Goal: Share content: Share content

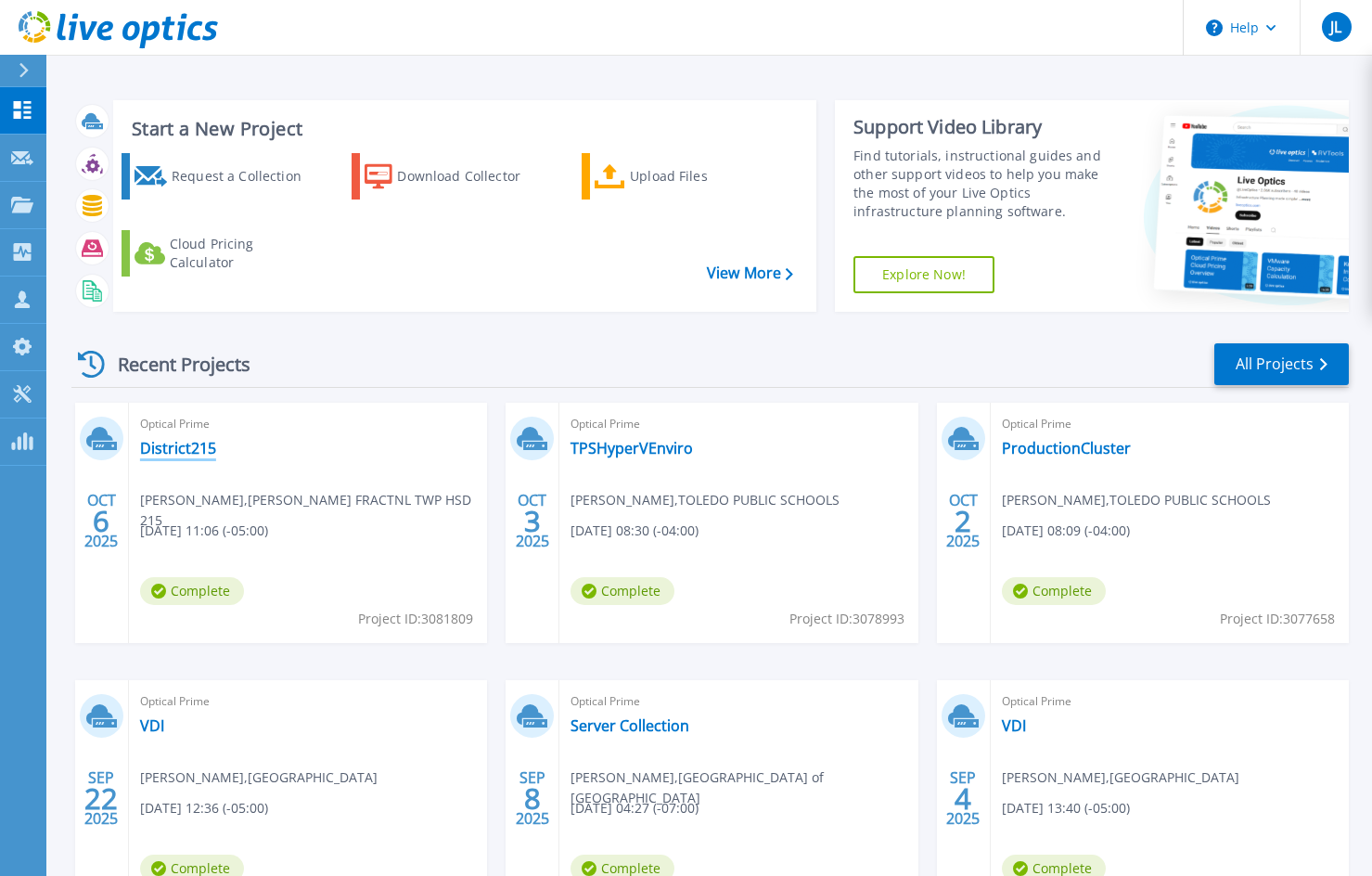
click at [184, 450] on link "District215" at bounding box center [177, 448] width 76 height 18
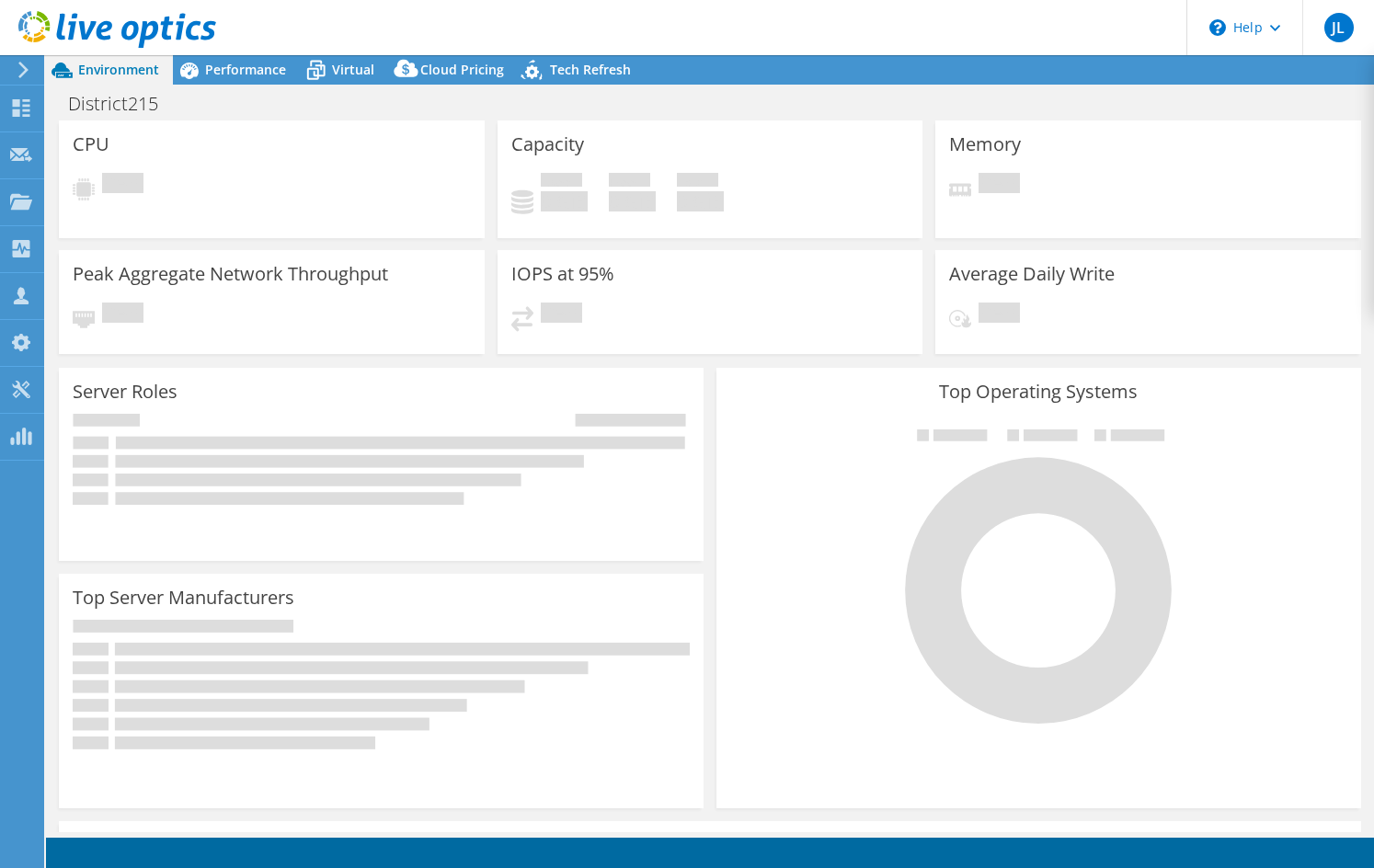
select select "USD"
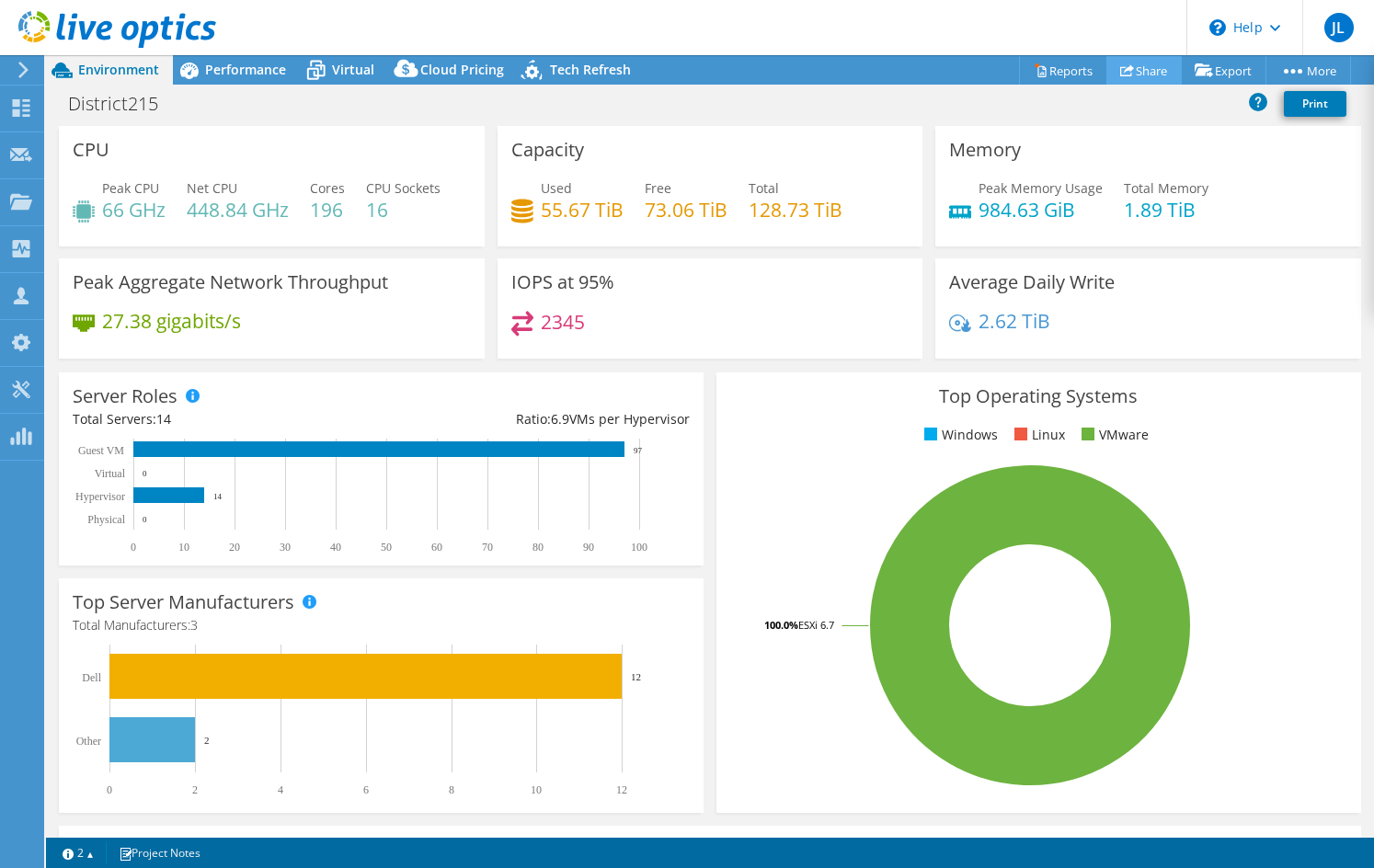
click at [1135, 61] on link "Share" at bounding box center [1144, 70] width 75 height 29
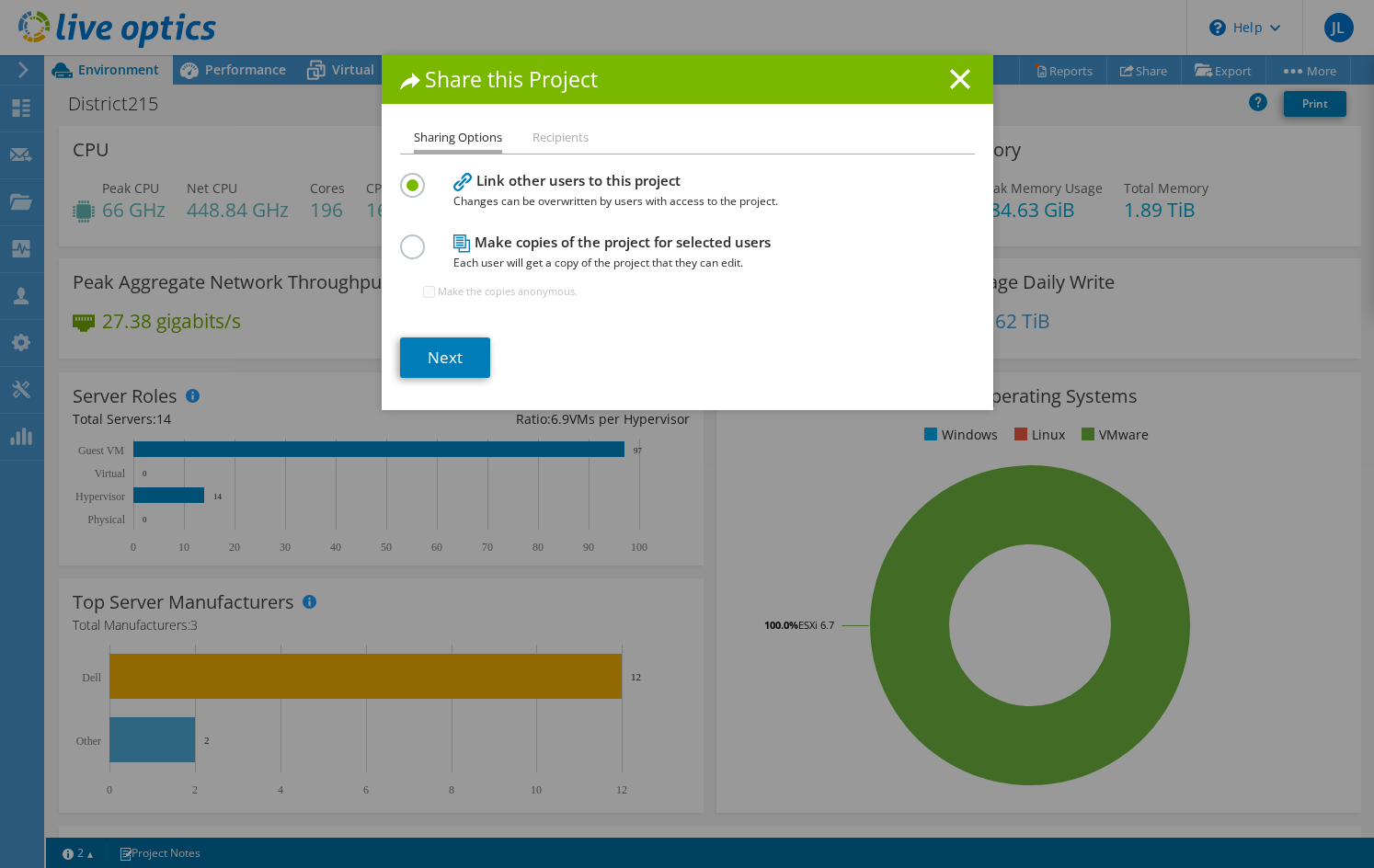
click at [402, 239] on label at bounding box center [415, 236] width 32 height 5
click at [0, 0] on input "radio" at bounding box center [0, 0] width 0 height 0
click at [438, 358] on link "Next" at bounding box center [445, 358] width 90 height 40
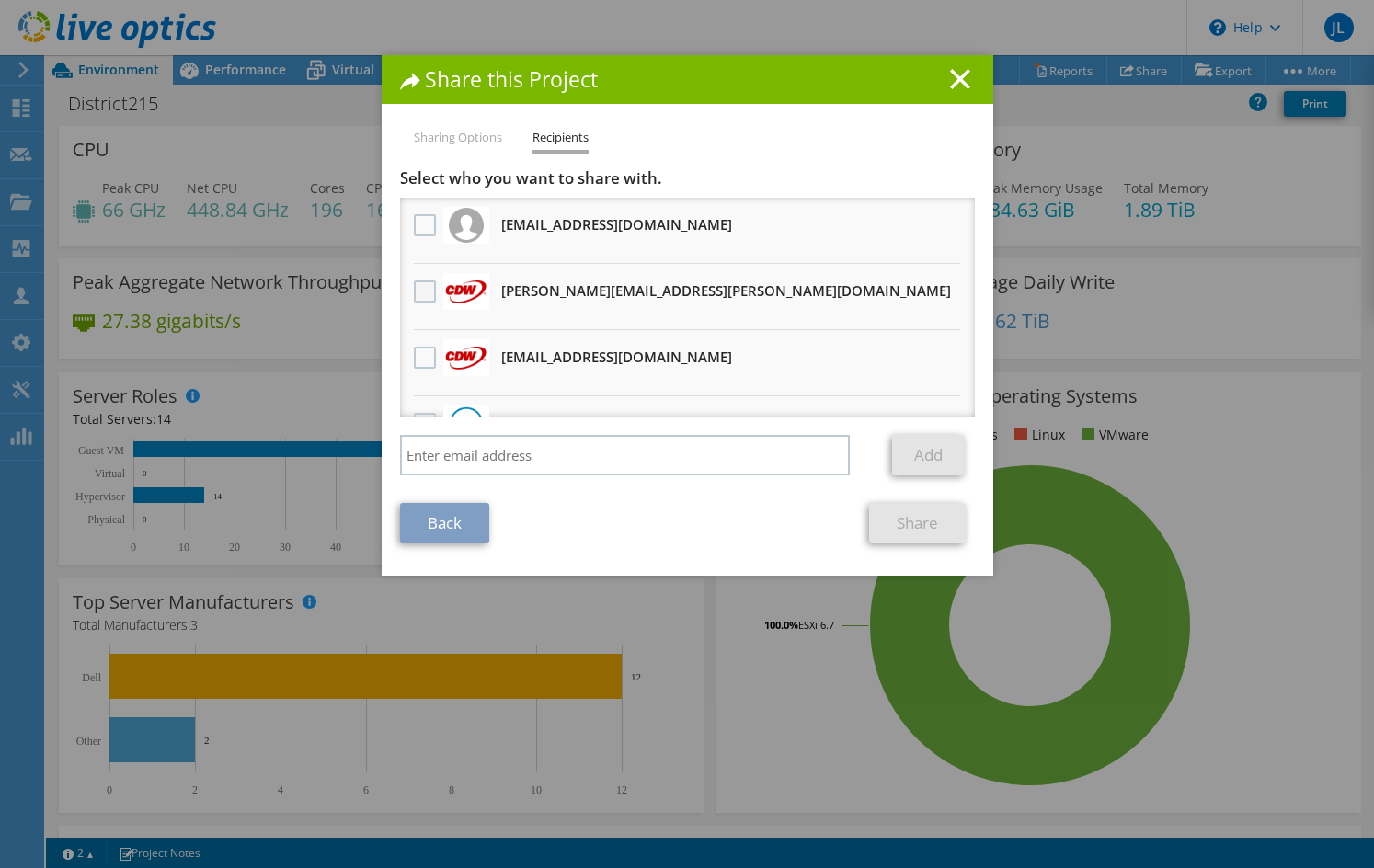
click at [421, 289] on label at bounding box center [428, 291] width 27 height 22
click at [0, 0] on input "checkbox" at bounding box center [0, 0] width 0 height 0
click at [918, 528] on link "Share" at bounding box center [917, 523] width 96 height 40
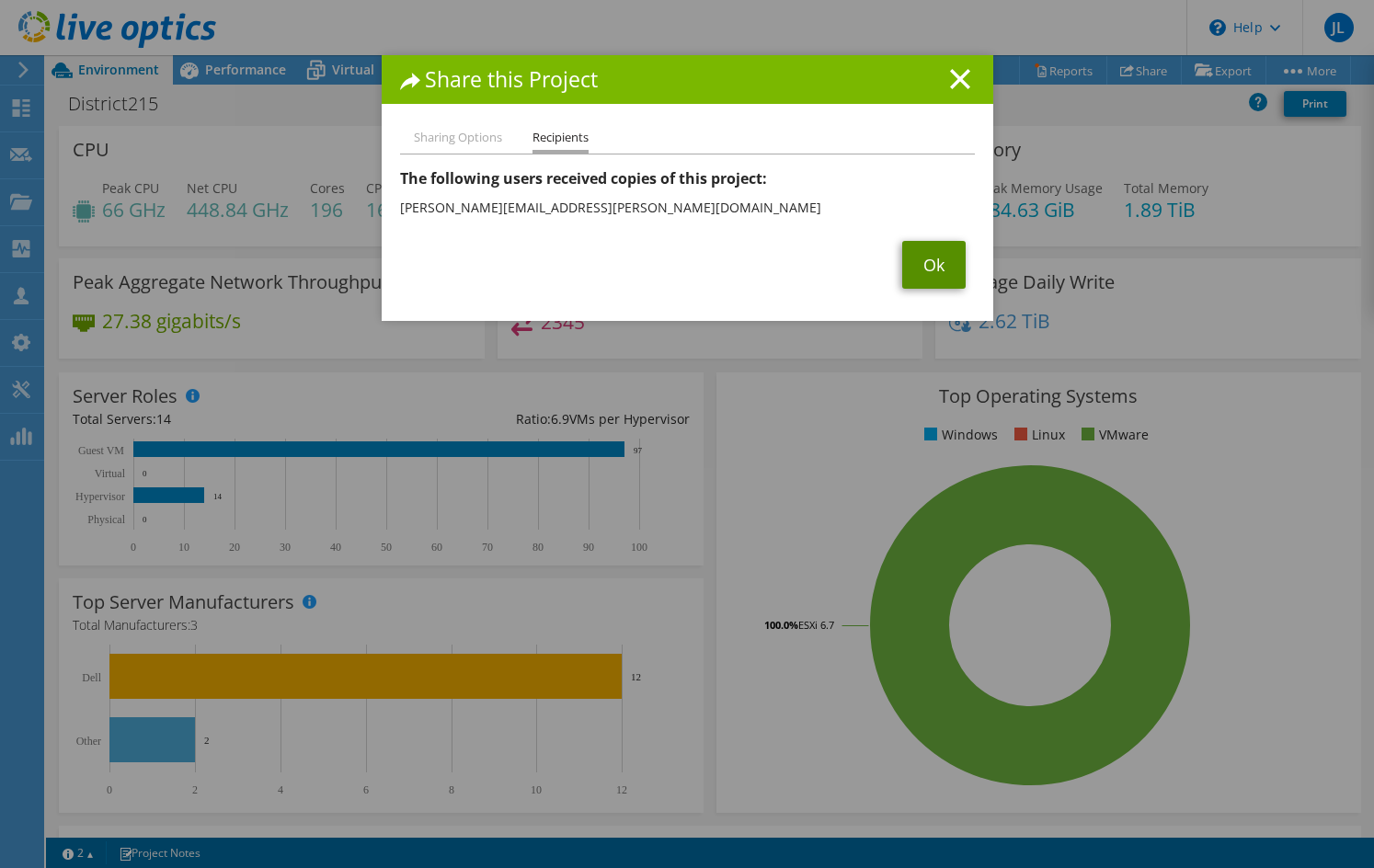
click at [923, 266] on link "Ok" at bounding box center [935, 265] width 63 height 48
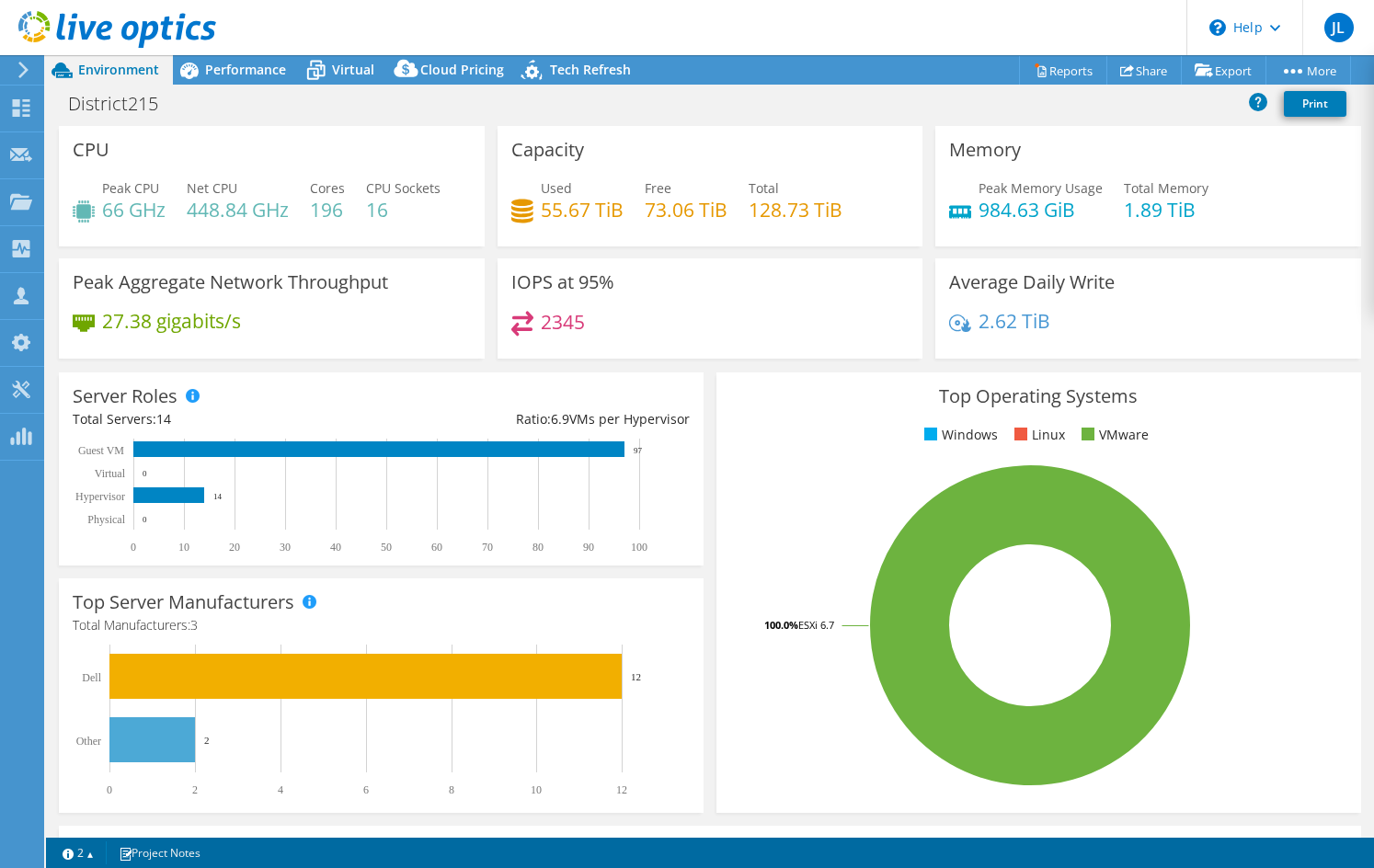
click at [901, 28] on header "JL Partner Team Member [PERSON_NAME] [PERSON_NAME][EMAIL_ADDRESS][DOMAIN_NAME] …" at bounding box center [687, 27] width 1374 height 55
click at [25, 112] on icon at bounding box center [21, 108] width 22 height 17
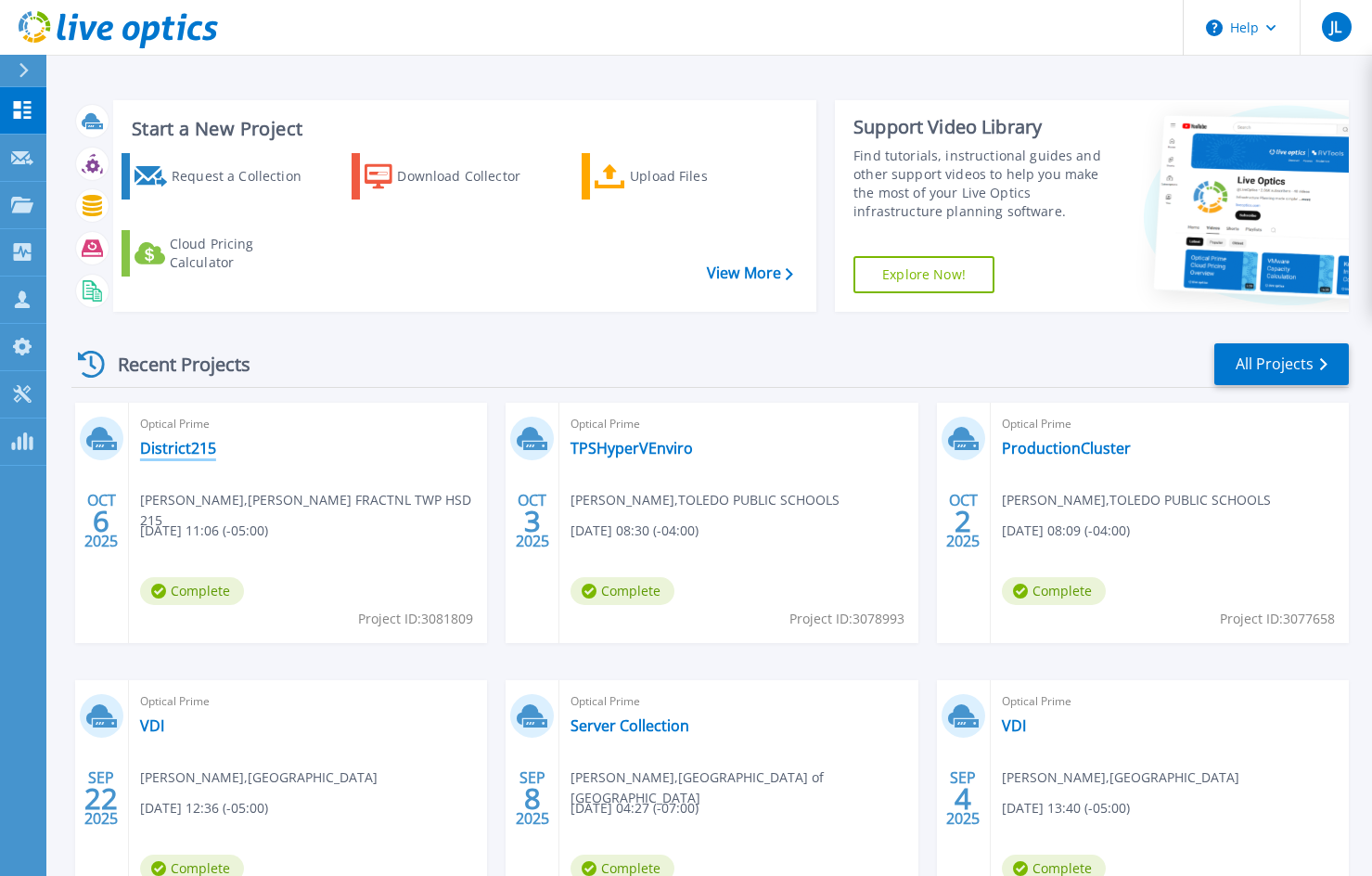
click at [199, 446] on link "District215" at bounding box center [177, 448] width 76 height 18
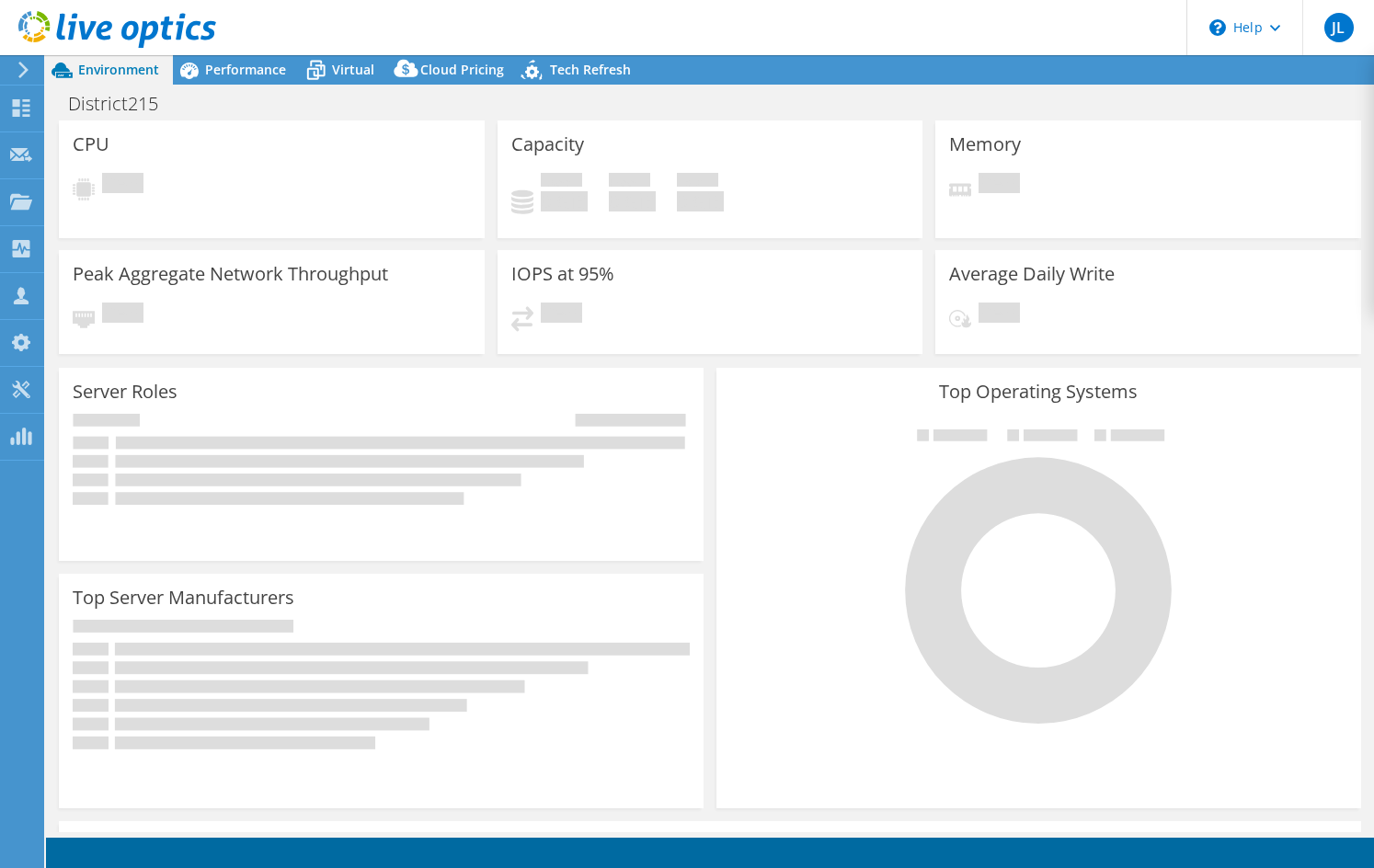
select select "USD"
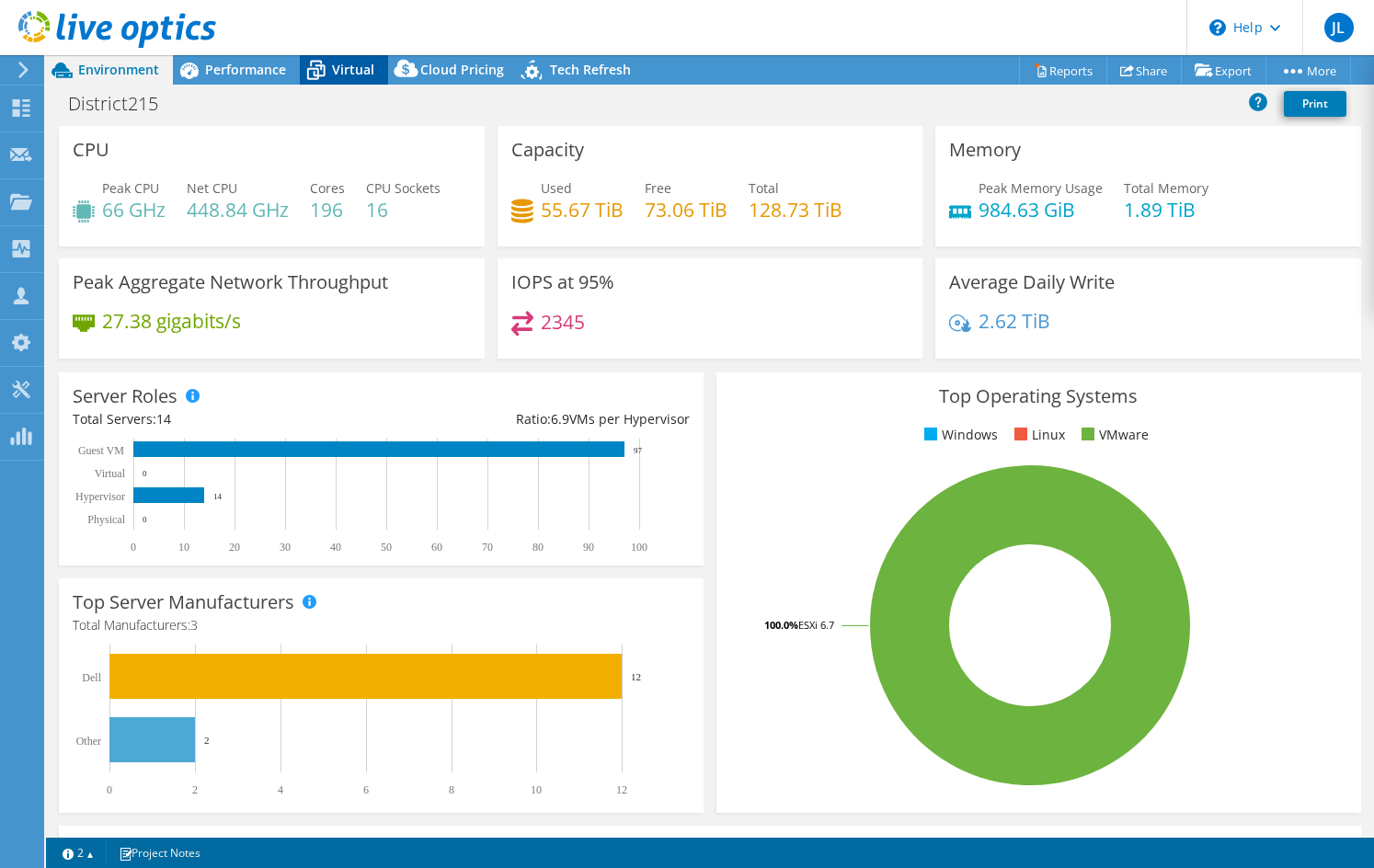
click at [336, 72] on span "Virtual" at bounding box center [353, 69] width 42 height 17
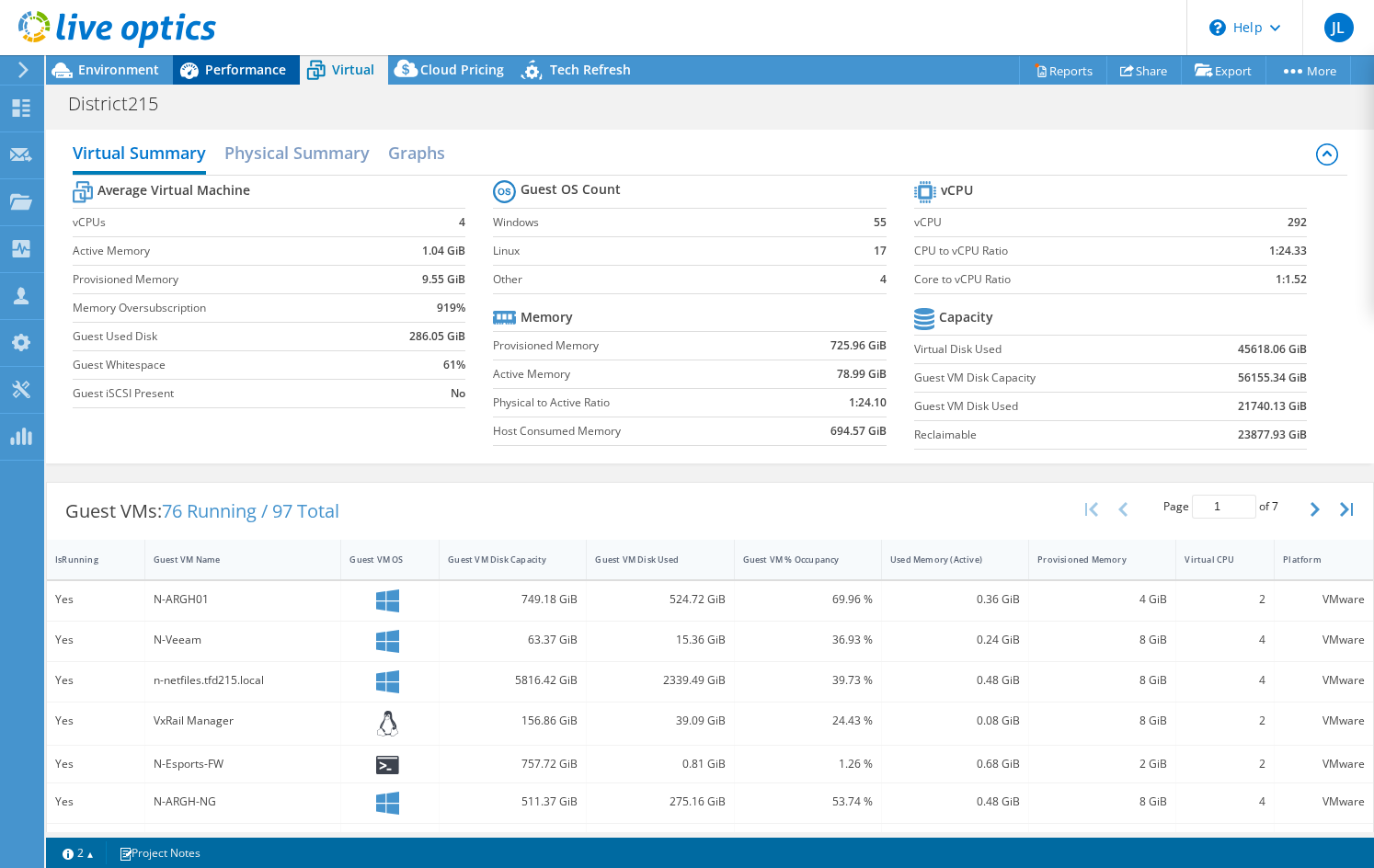
click at [218, 67] on span "Performance" at bounding box center [245, 69] width 81 height 17
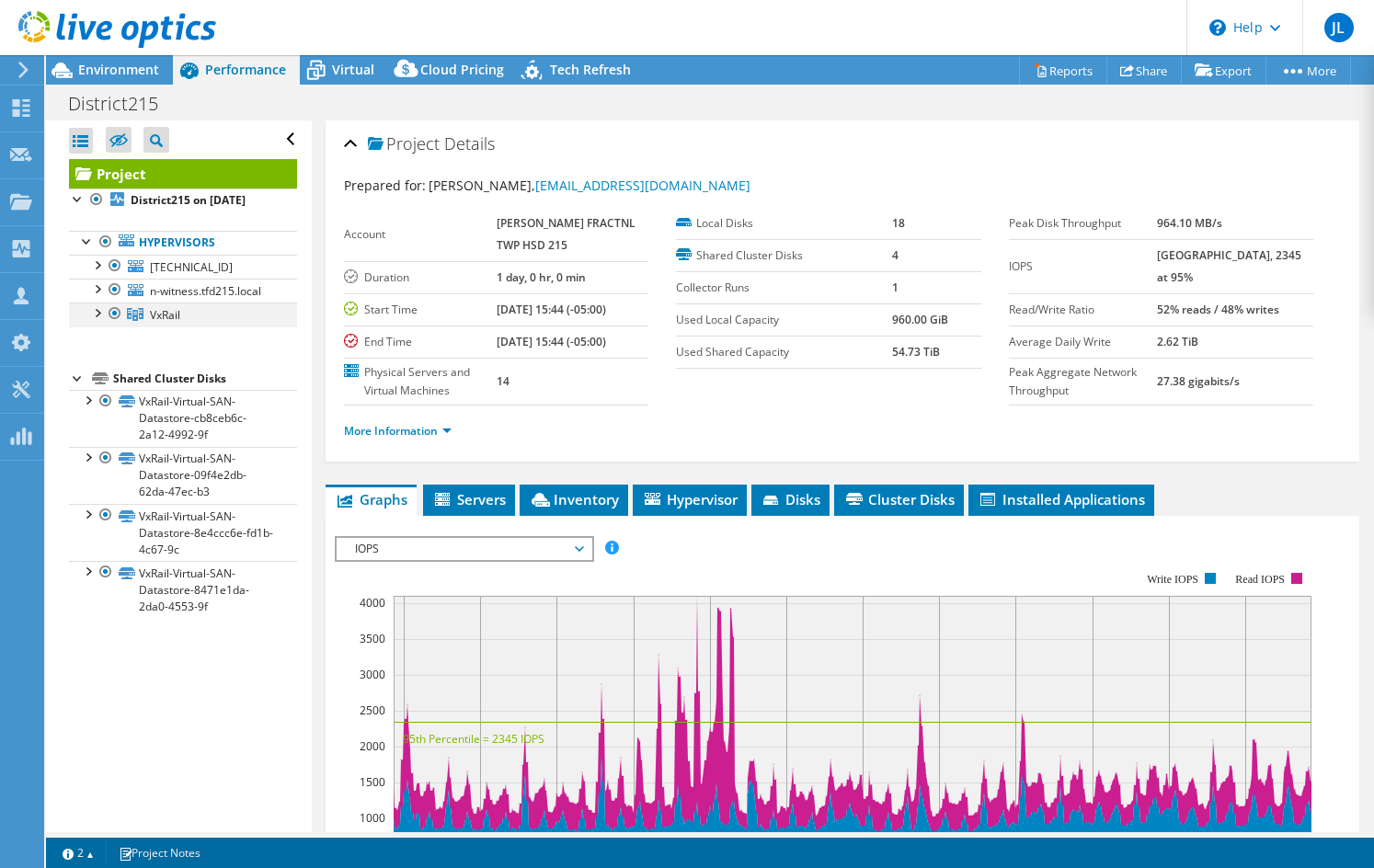
click at [99, 321] on div at bounding box center [96, 311] width 18 height 18
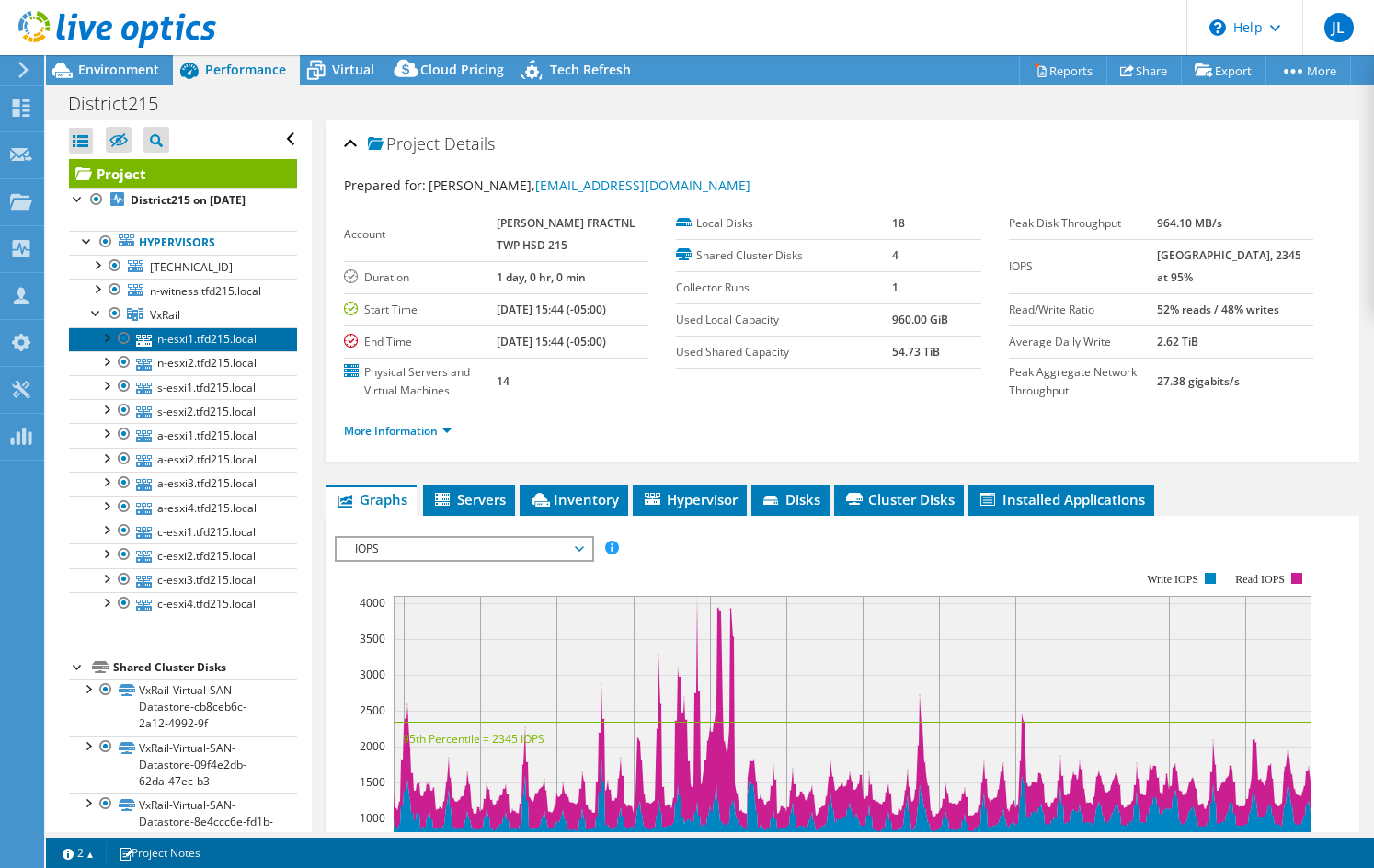
click at [202, 351] on link "n-esxi1.tfd215.local" at bounding box center [183, 339] width 228 height 24
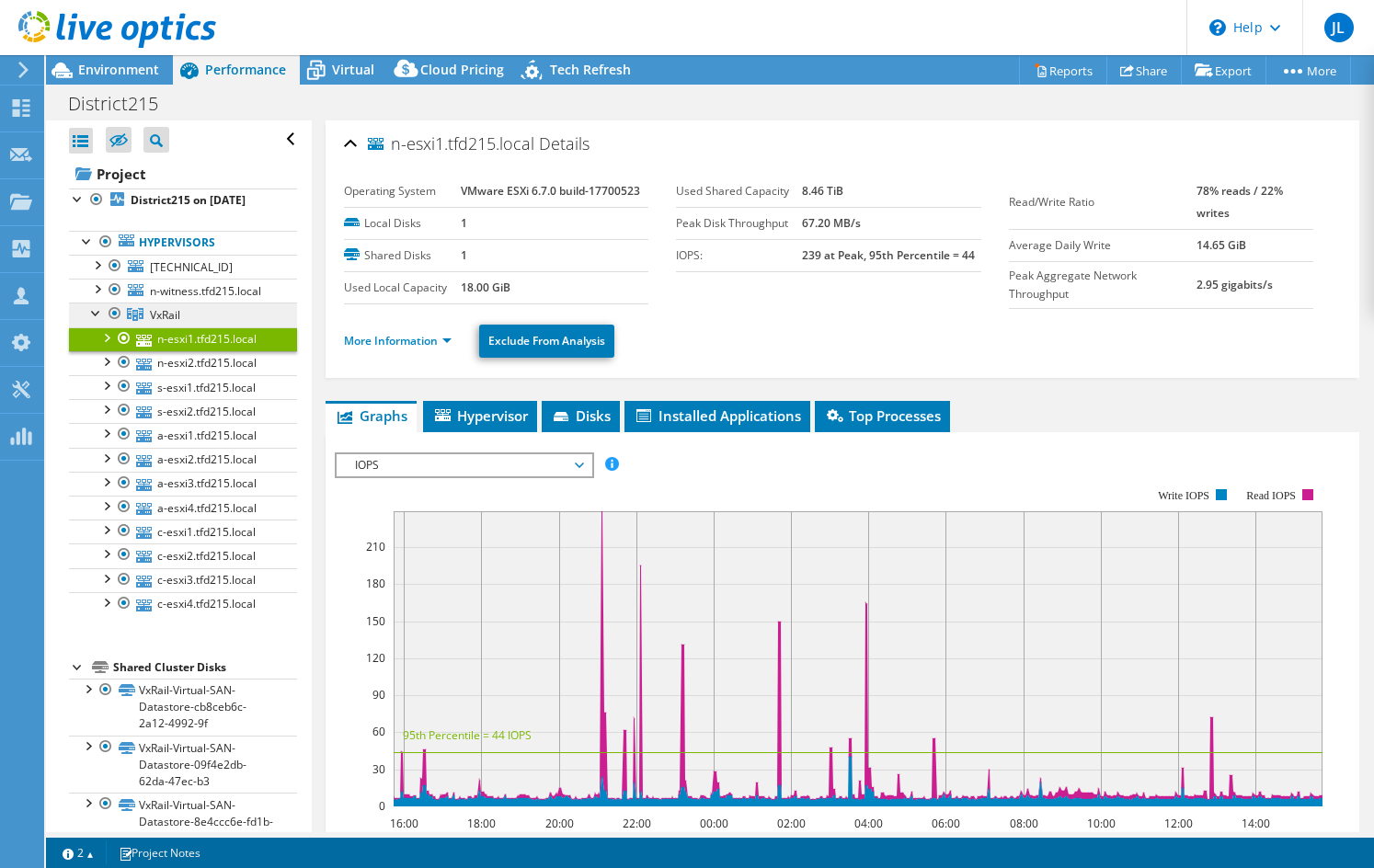
click at [202, 327] on link "VxRail" at bounding box center [183, 314] width 228 height 24
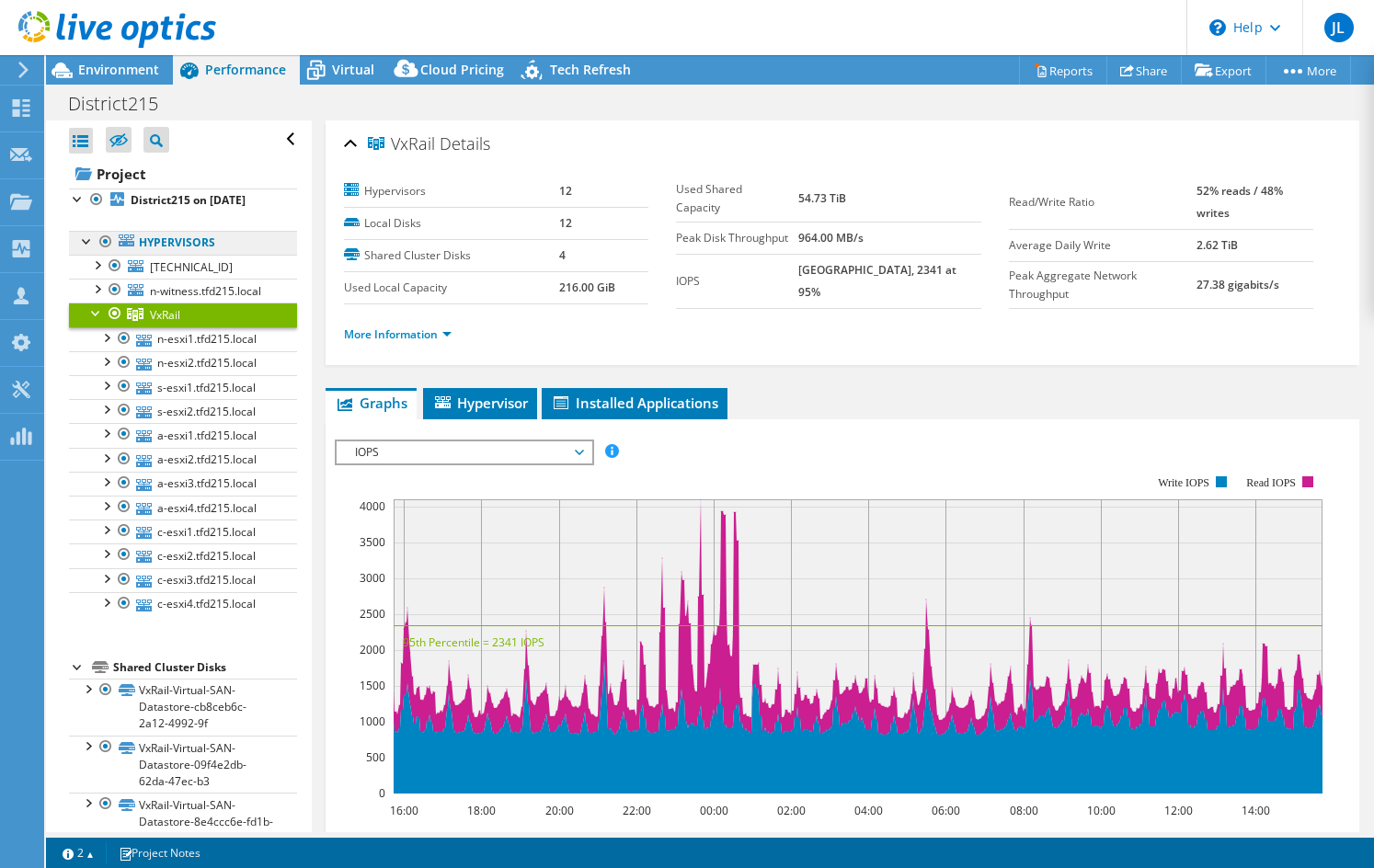
click at [185, 255] on link "Hypervisors" at bounding box center [183, 242] width 228 height 24
click at [799, 20] on header "JL Partner Team Member [PERSON_NAME] [PERSON_NAME][EMAIL_ADDRESS][DOMAIN_NAME] …" at bounding box center [687, 27] width 1374 height 55
click at [446, 335] on link "More Information" at bounding box center [398, 335] width 108 height 15
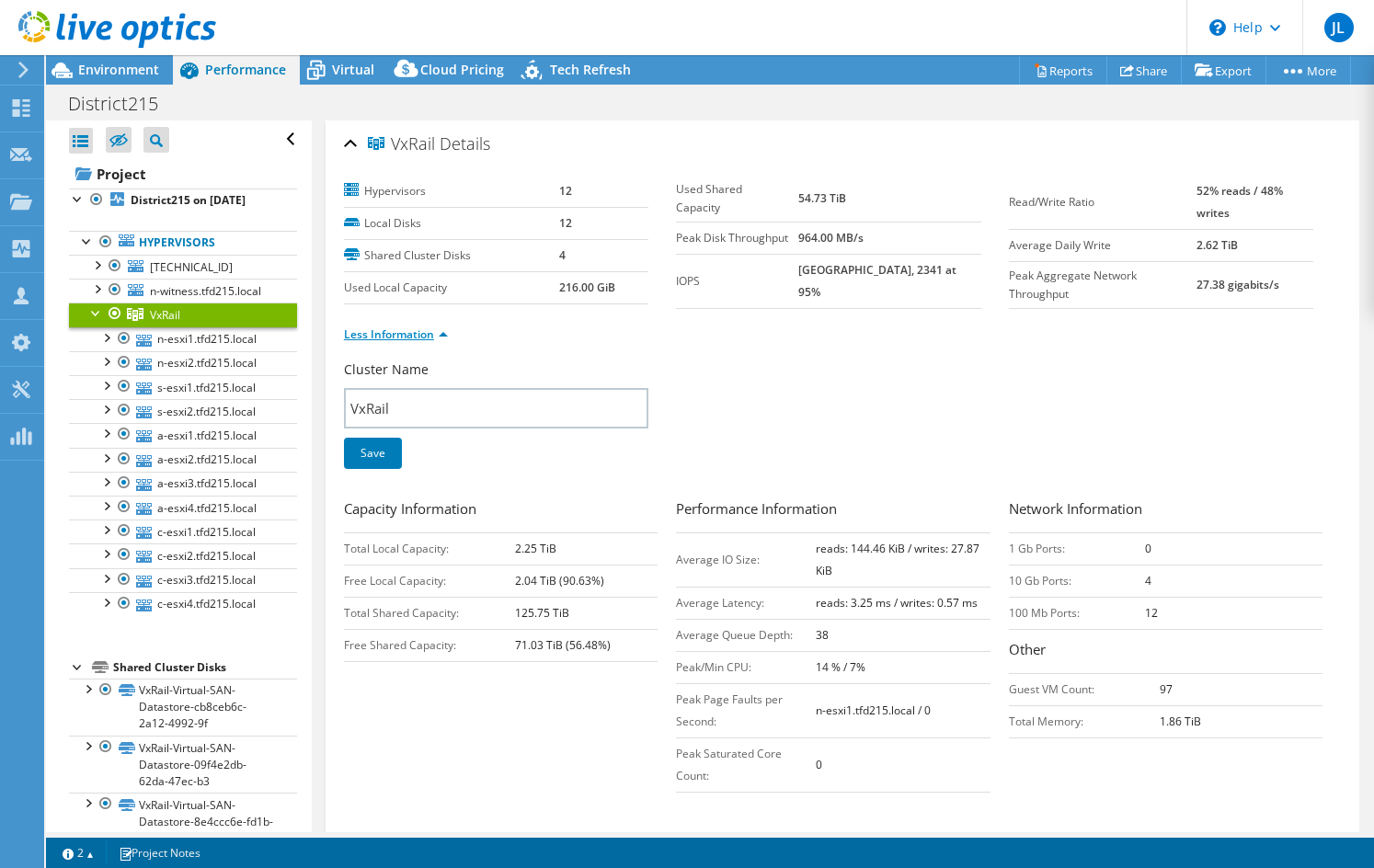
click at [446, 335] on link "Less Information" at bounding box center [396, 335] width 104 height 15
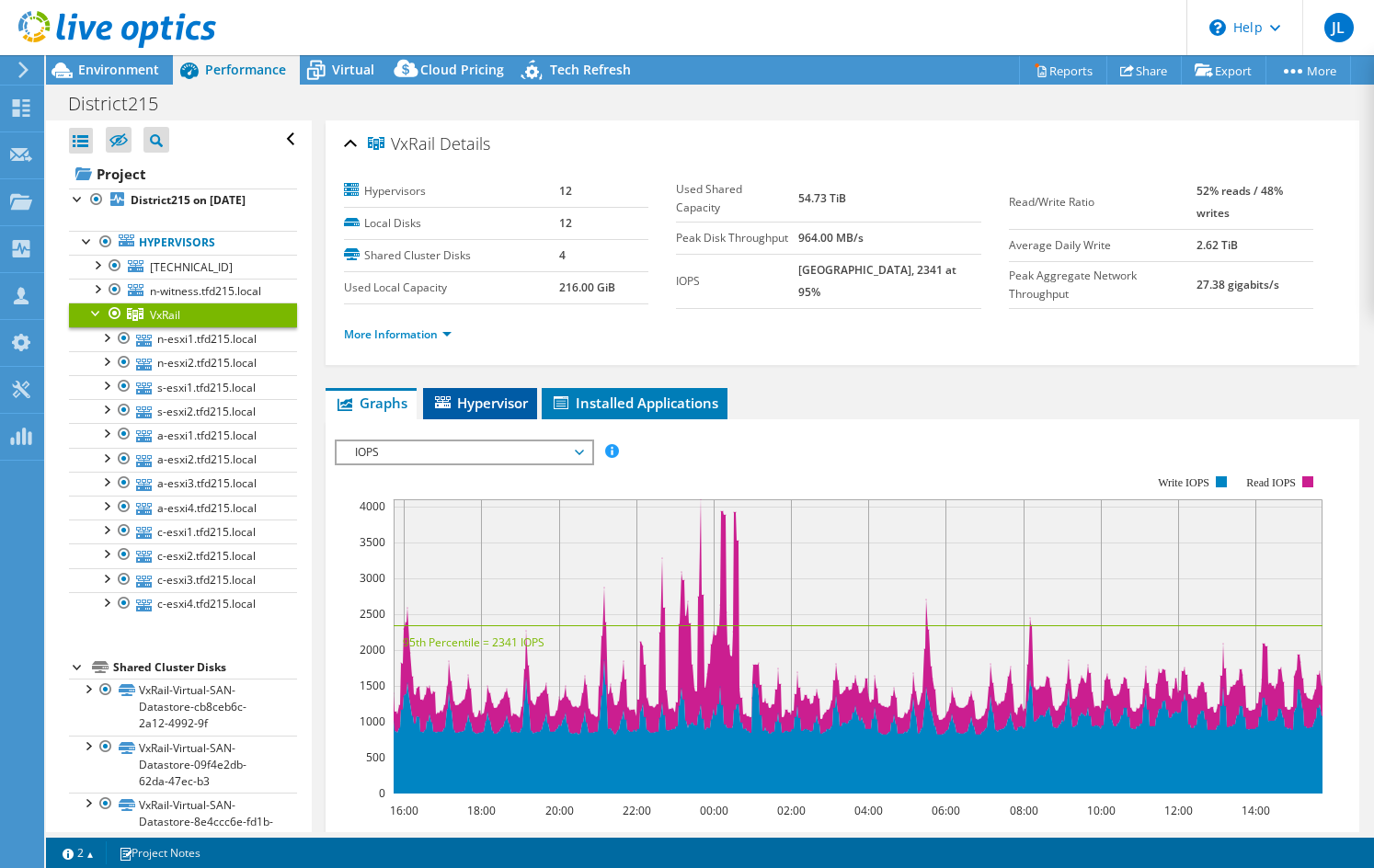
click at [481, 395] on span "Hypervisor" at bounding box center [481, 402] width 96 height 18
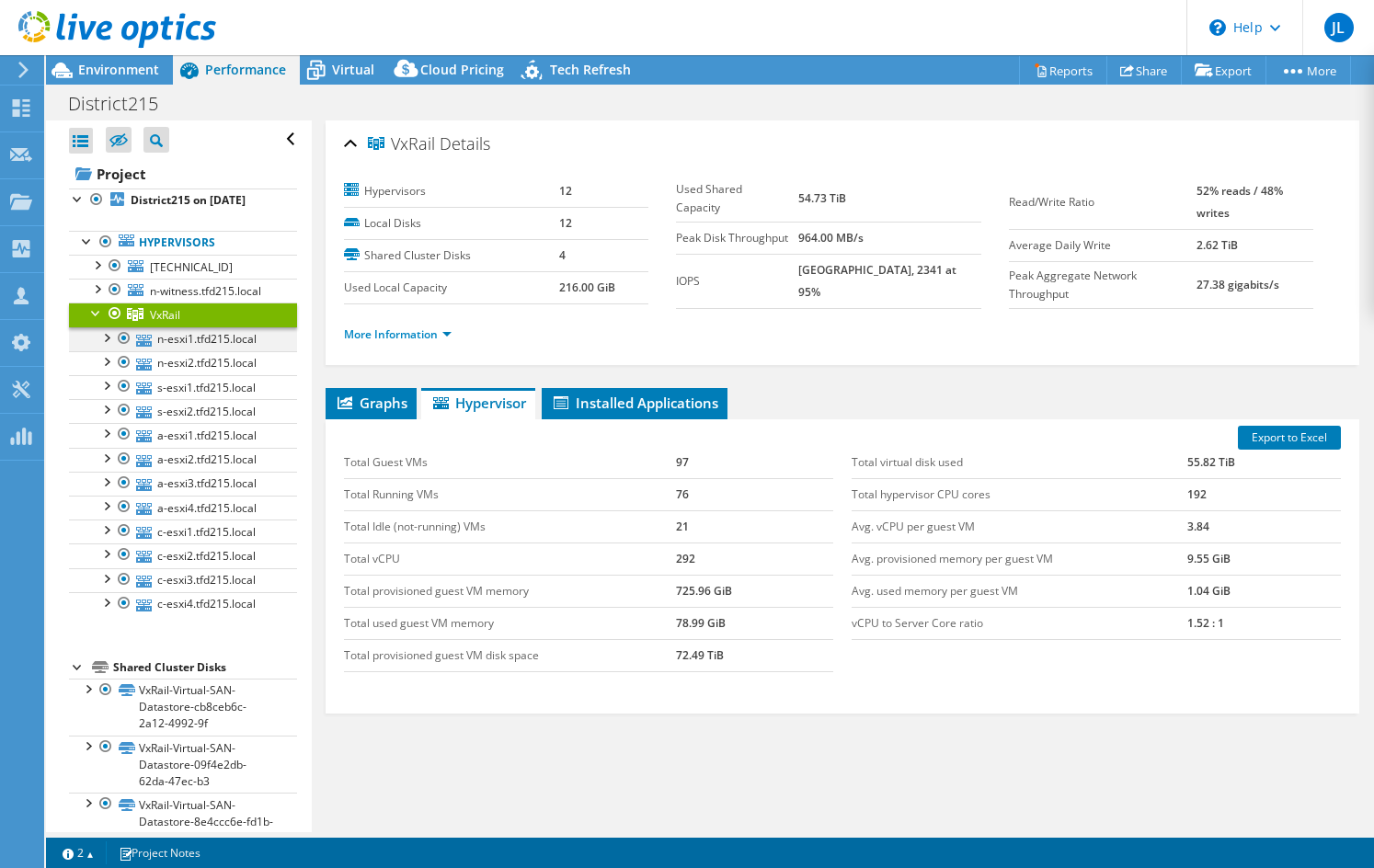
click at [104, 346] on div at bounding box center [105, 336] width 18 height 18
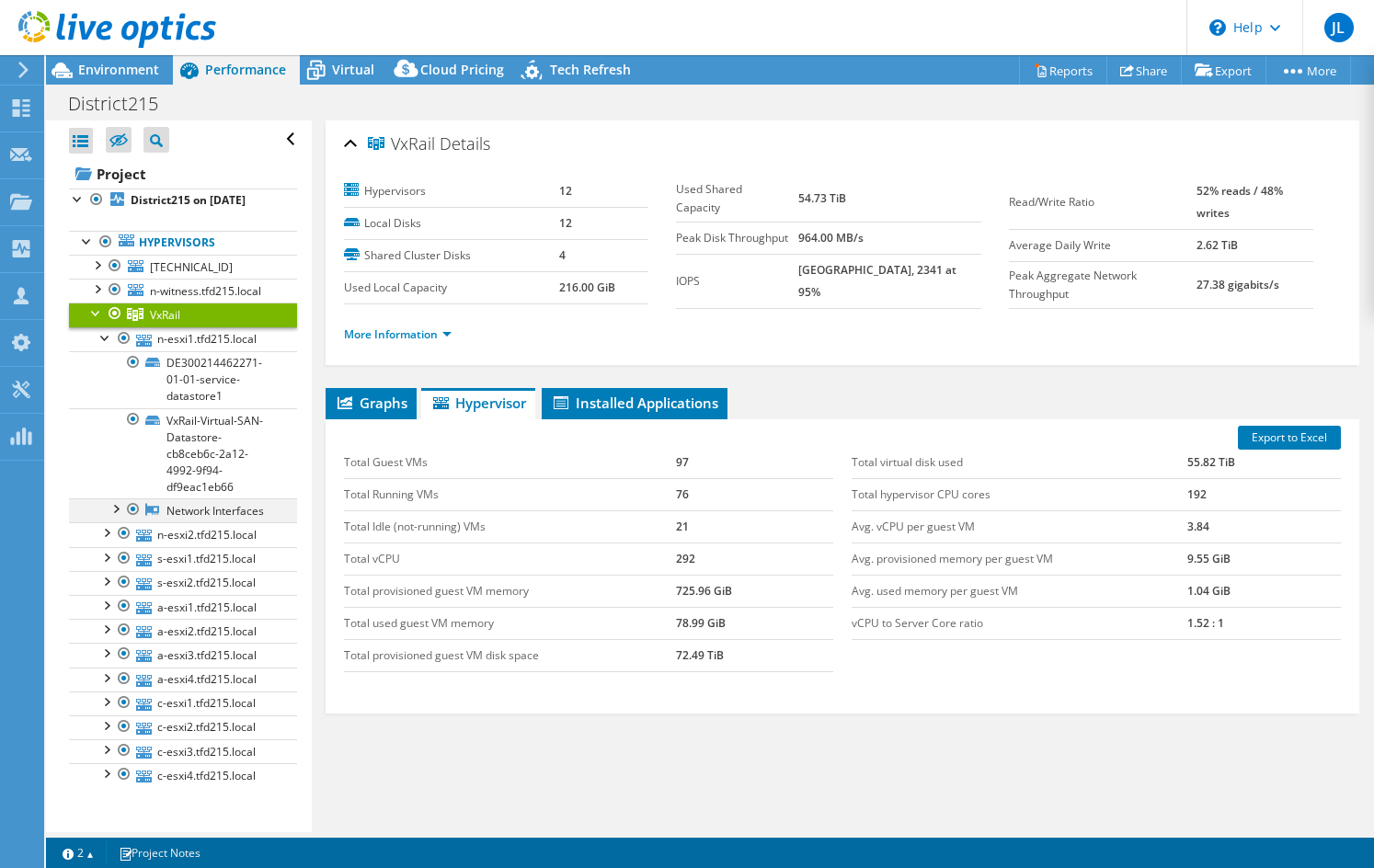
click at [108, 517] on div at bounding box center [114, 508] width 18 height 18
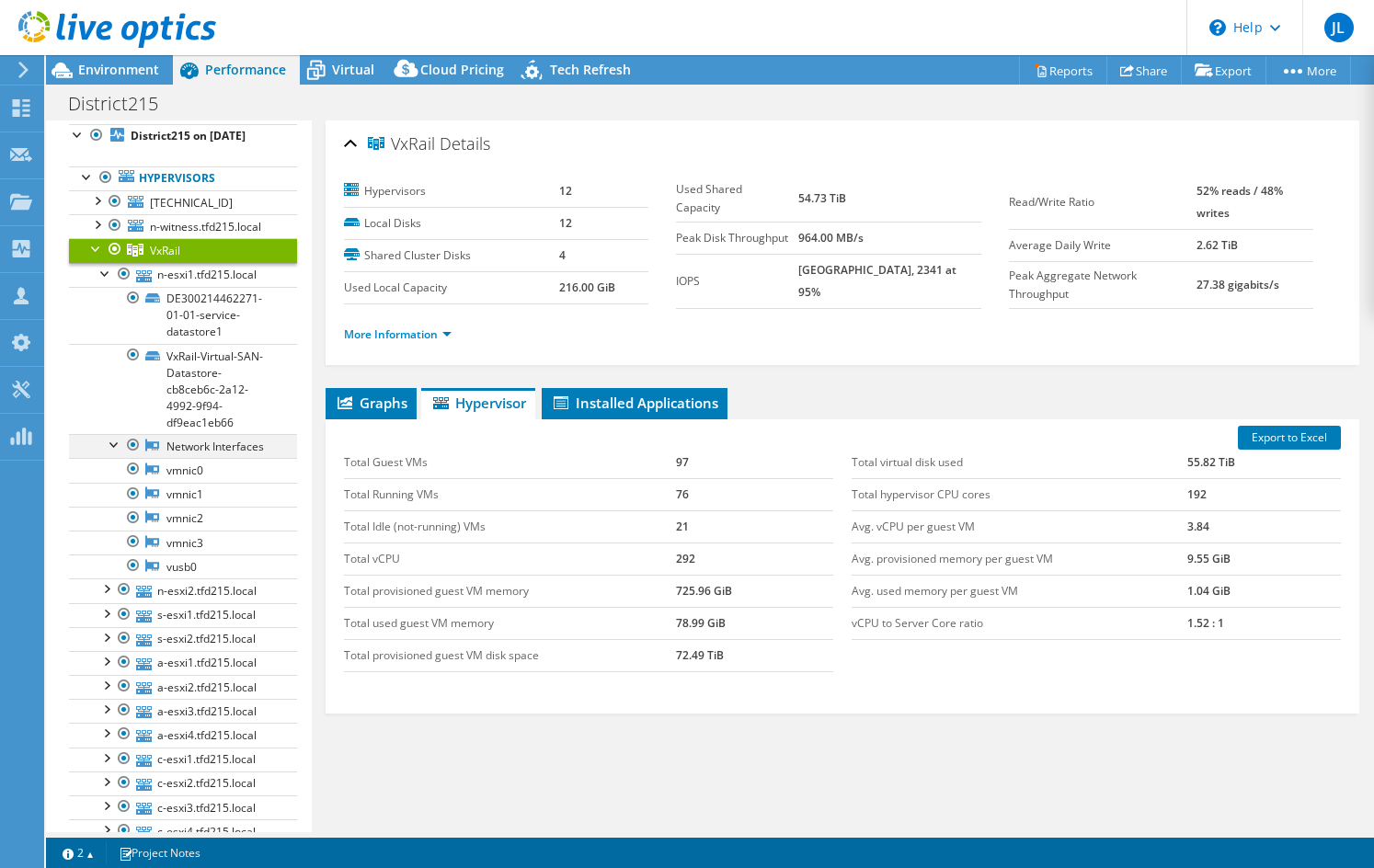
scroll to position [92, 0]
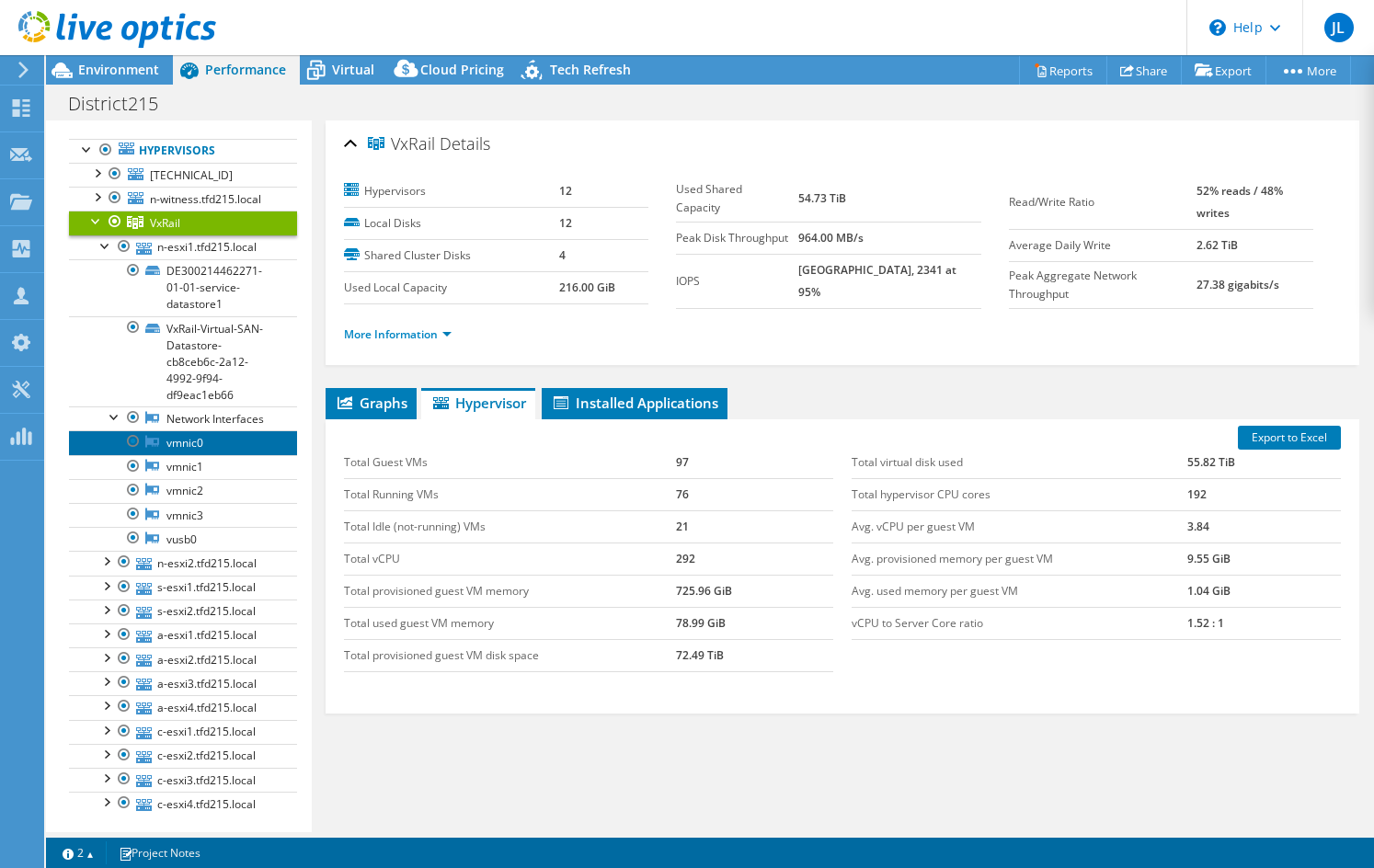
click at [198, 455] on link "vmnic0" at bounding box center [183, 442] width 228 height 24
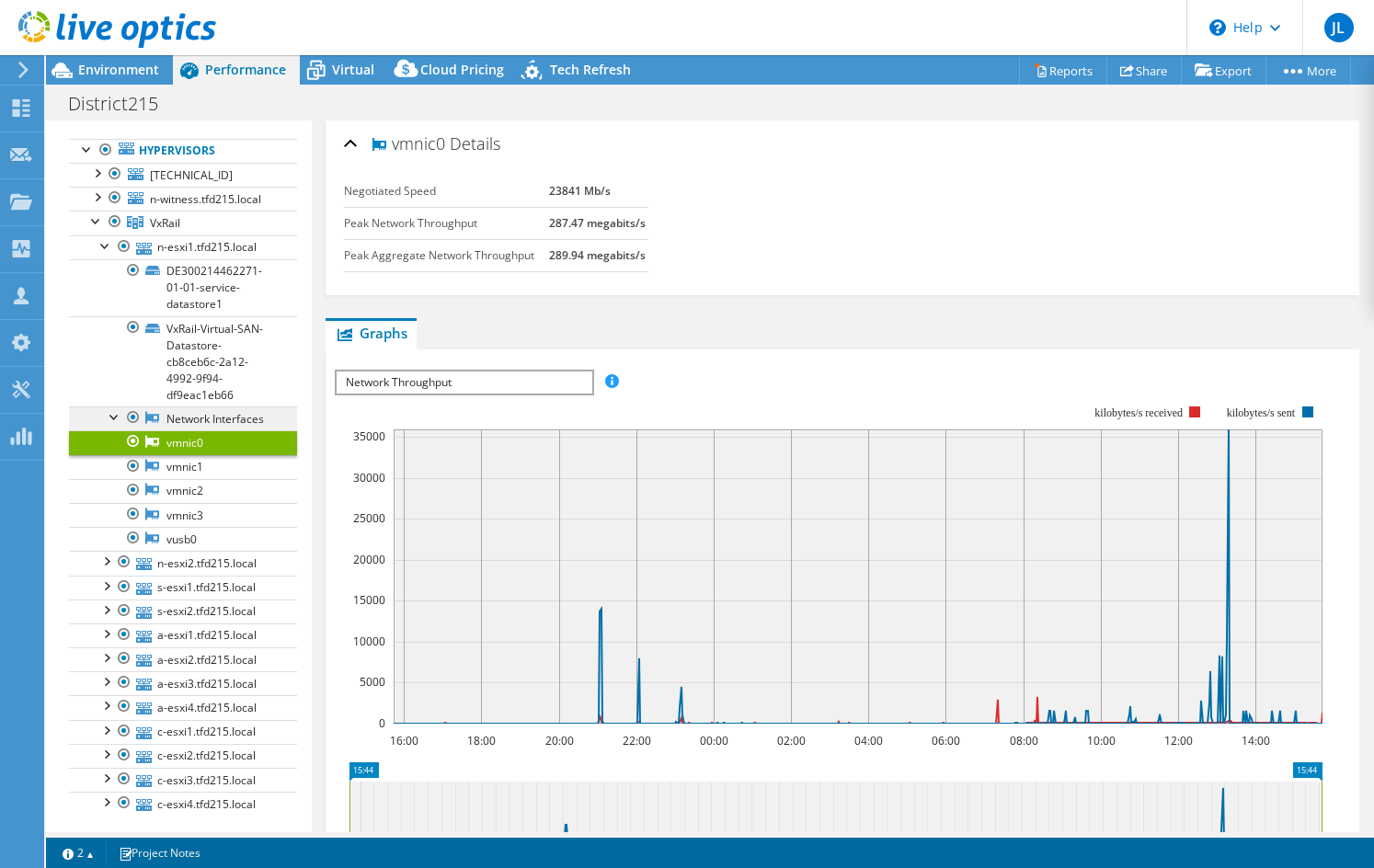
click at [200, 431] on link "Network Interfaces" at bounding box center [183, 418] width 228 height 24
click at [190, 479] on link "vmnic1" at bounding box center [183, 467] width 228 height 24
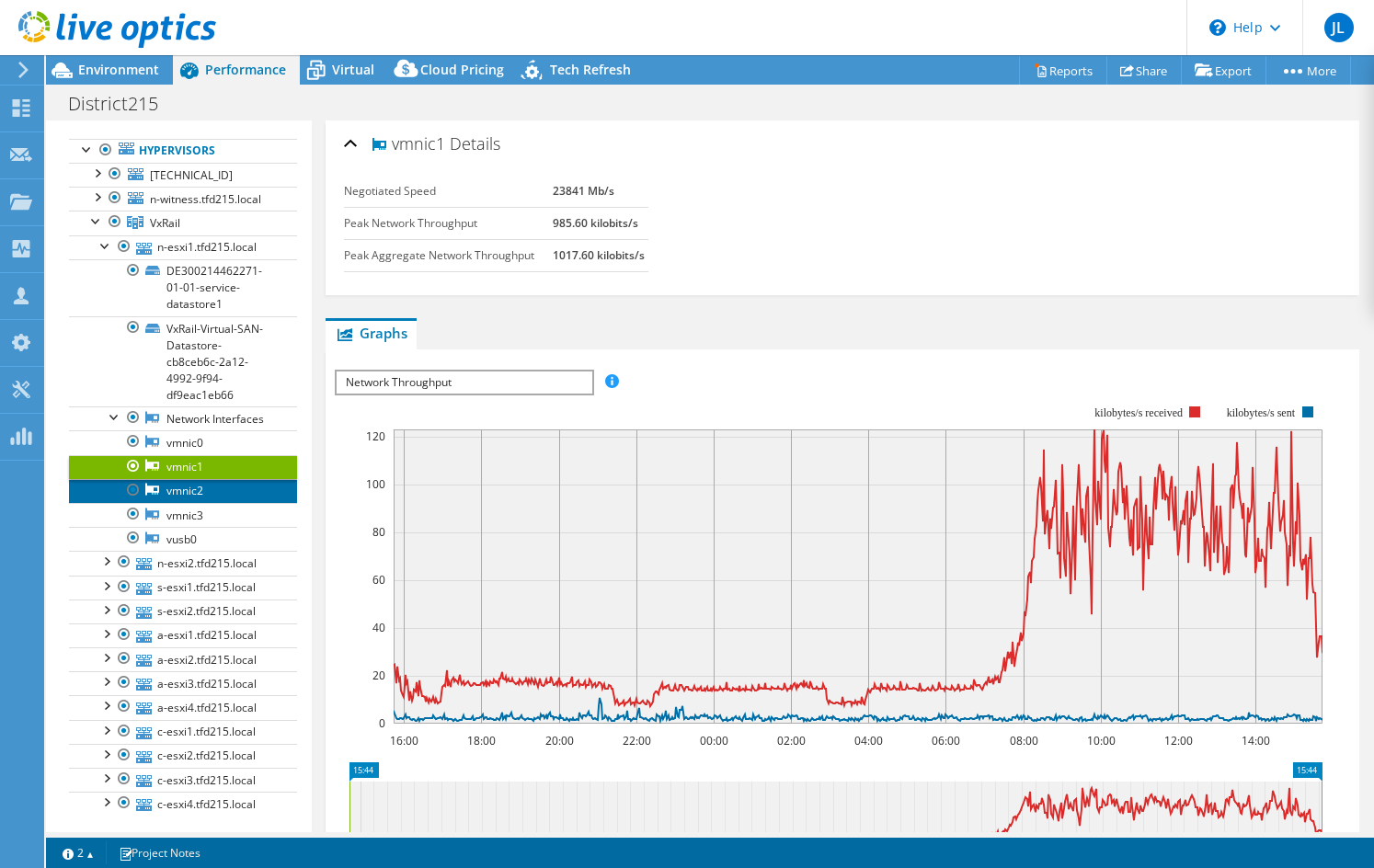
click at [191, 503] on link "vmnic2" at bounding box center [183, 490] width 228 height 24
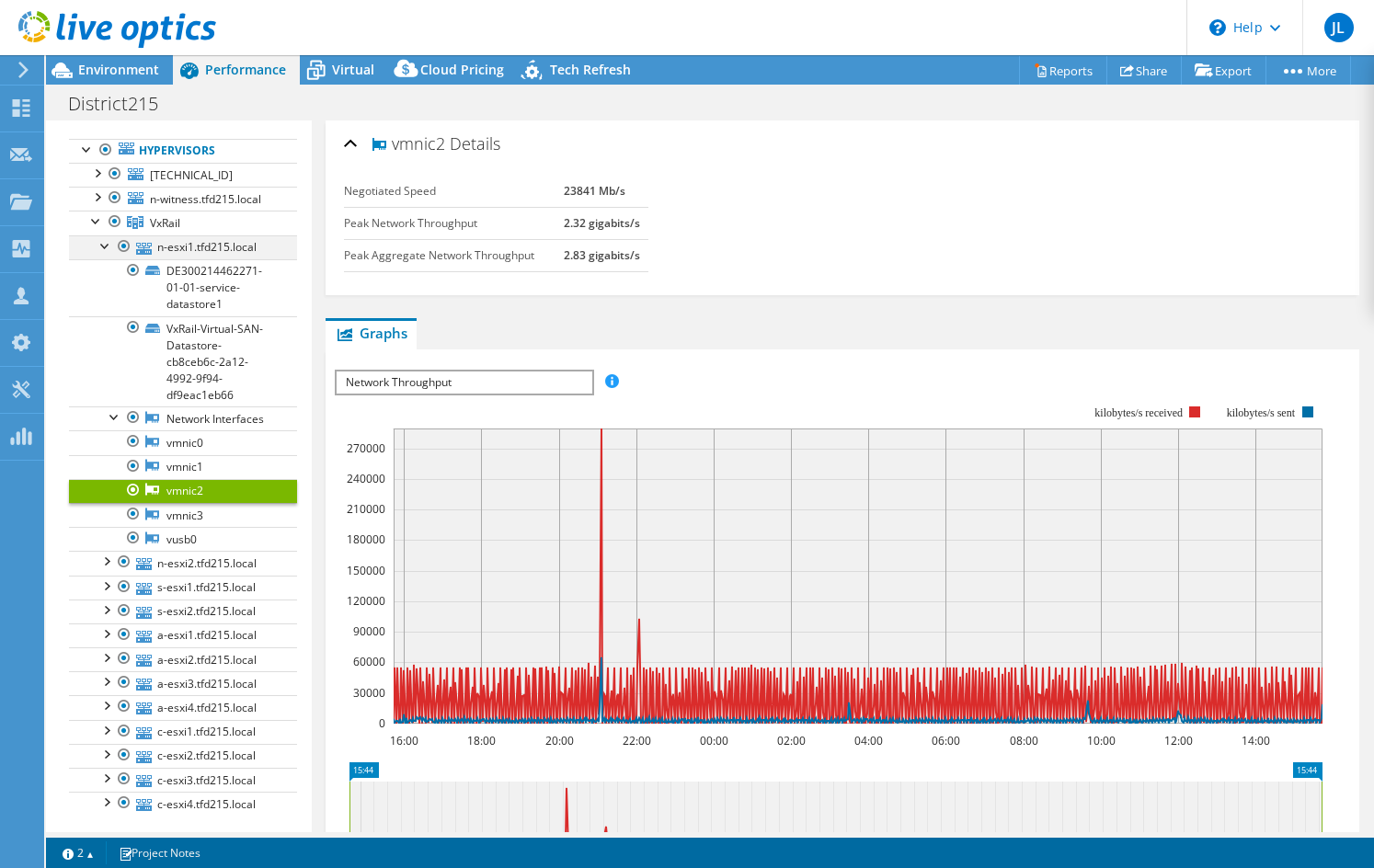
click at [102, 254] on div at bounding box center [105, 244] width 18 height 18
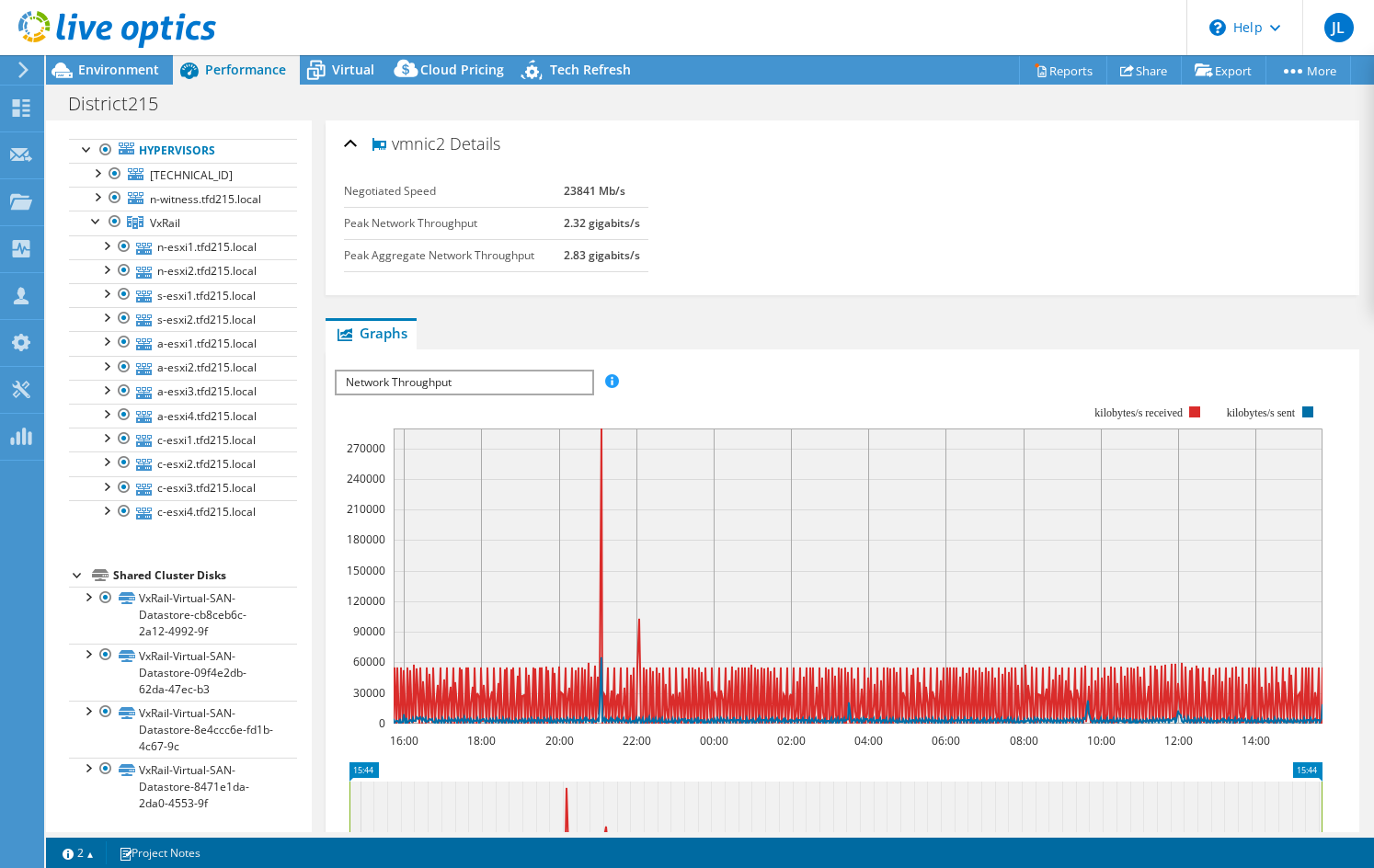
click at [75, 583] on div at bounding box center [78, 573] width 18 height 18
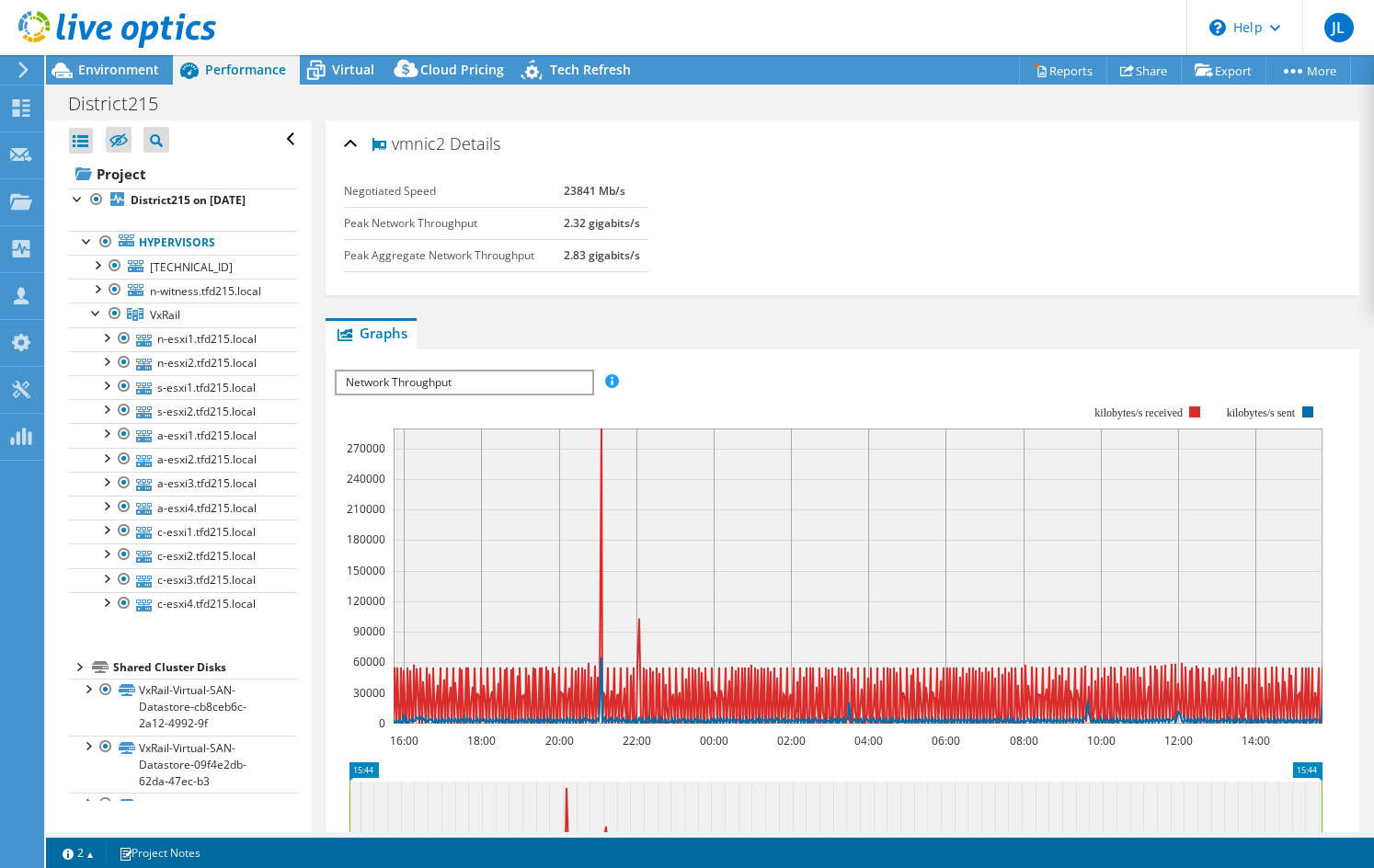
scroll to position [0, 0]
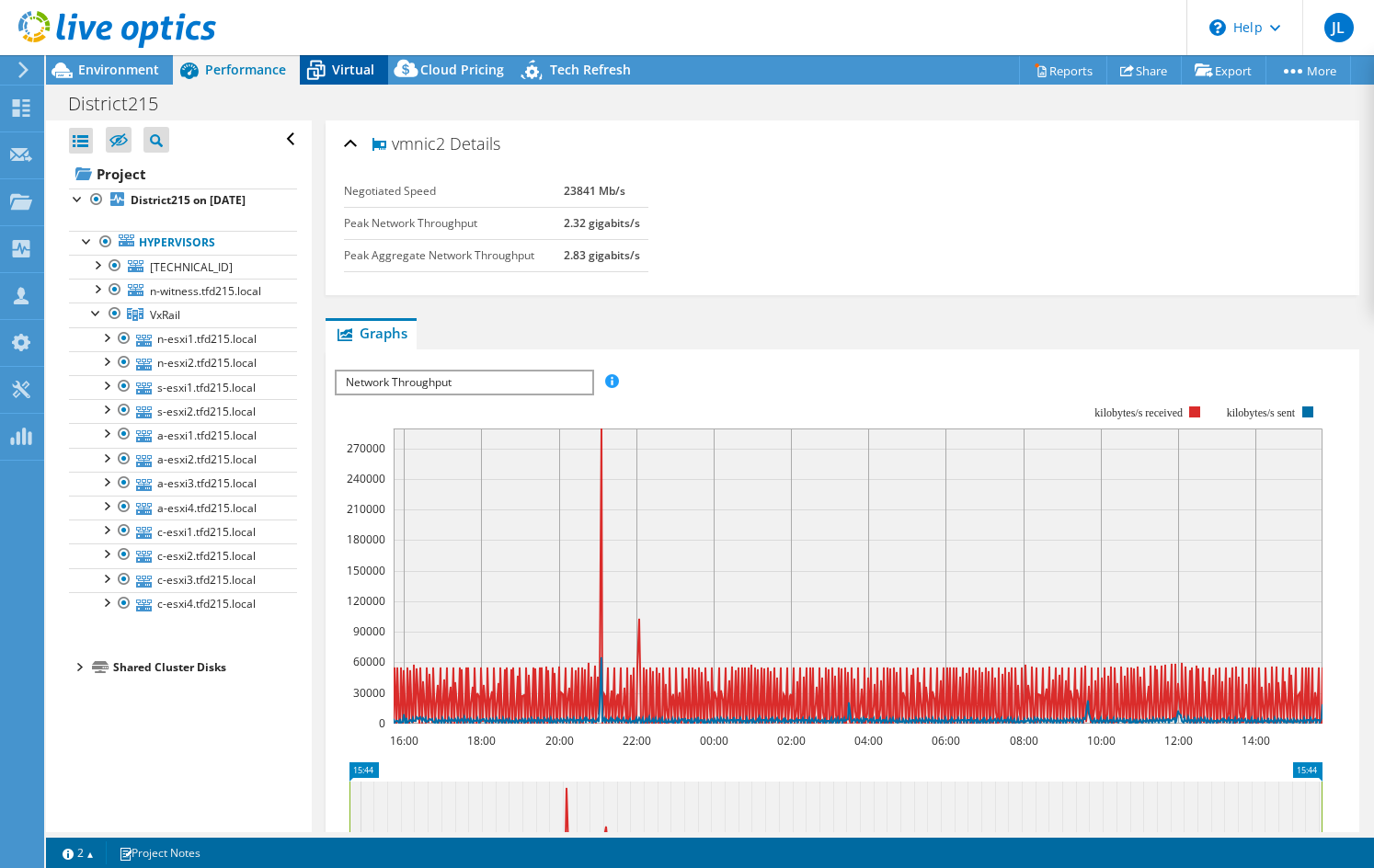
click at [359, 67] on span "Virtual" at bounding box center [353, 69] width 42 height 17
